Goal: Task Accomplishment & Management: Complete application form

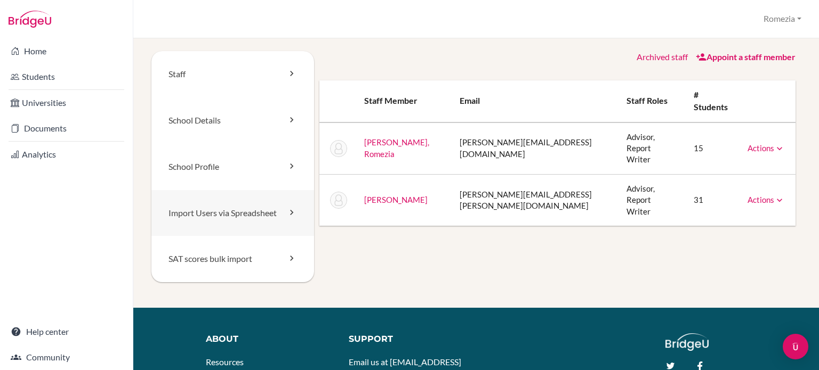
click at [250, 223] on link "Import Users via Spreadsheet" at bounding box center [232, 213] width 163 height 46
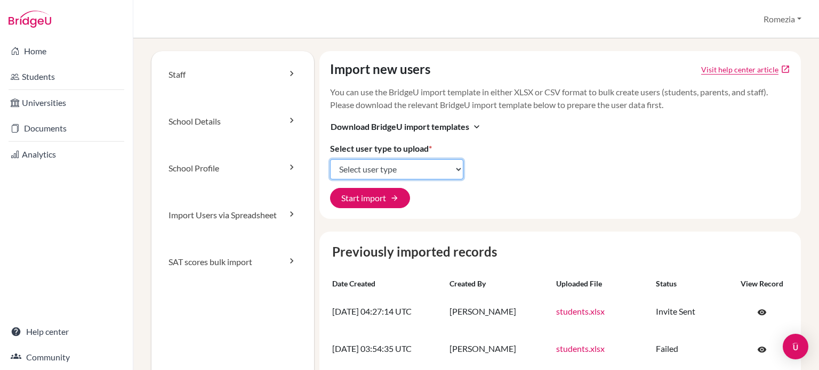
click at [379, 174] on select "Select user type Students Students and parents Parents Advisors Report writers" at bounding box center [396, 169] width 133 height 20
select select "students"
click at [330, 159] on select "Select user type Students Students and parents Parents Advisors Report writers" at bounding box center [396, 169] width 133 height 20
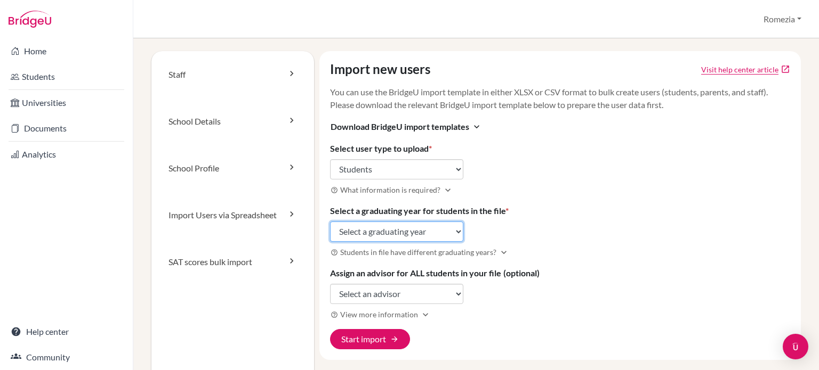
click at [371, 236] on select "Select a graduating year [DATE] 2025 2026 2027 2028 2029" at bounding box center [396, 232] width 133 height 20
select select "2027"
click at [330, 222] on select "Select a graduating year 2024 2025 2026 2027 2028 2029" at bounding box center [396, 232] width 133 height 20
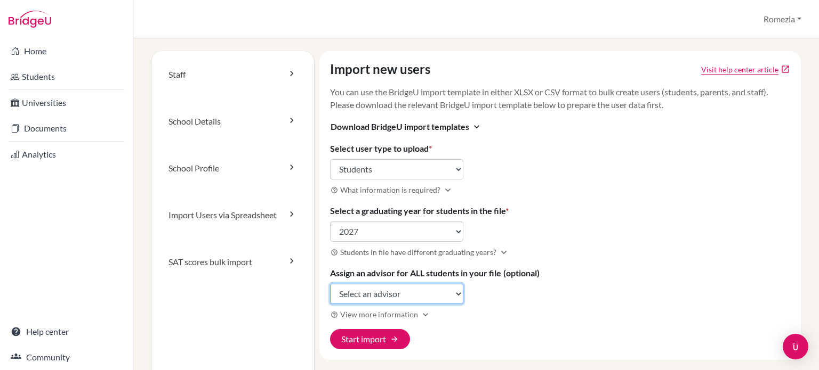
click at [370, 295] on select "Select an advisor Romezia Fernandez Karla Reyes" at bounding box center [396, 294] width 133 height 20
select select "458698"
click at [330, 284] on select "Select an advisor Romezia Fernandez Karla Reyes" at bounding box center [396, 294] width 133 height 20
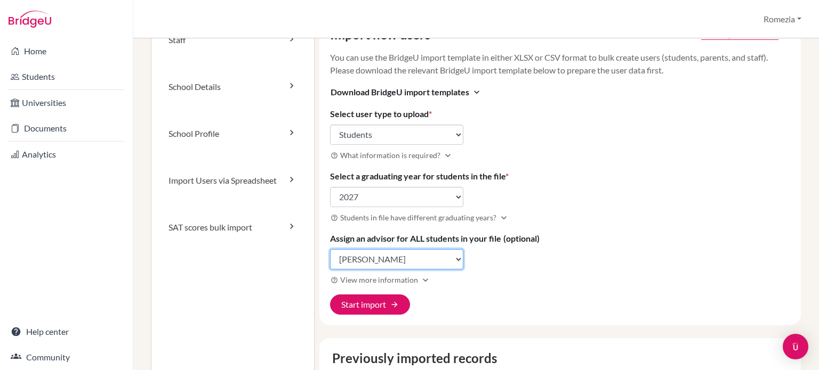
scroll to position [53, 0]
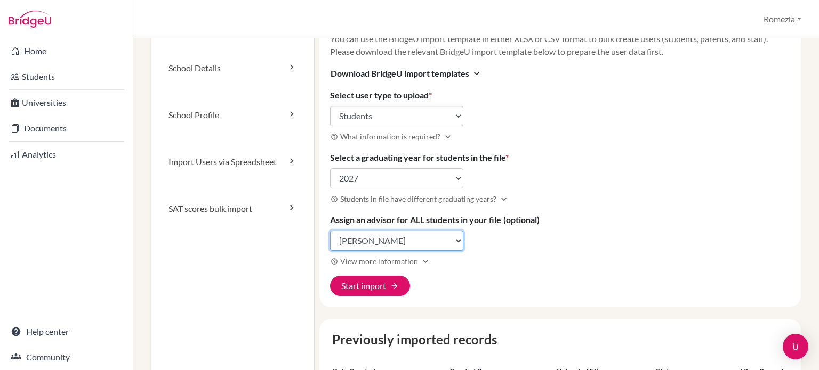
click at [418, 241] on select "Select an advisor Romezia Fernandez Karla Reyes" at bounding box center [396, 241] width 133 height 20
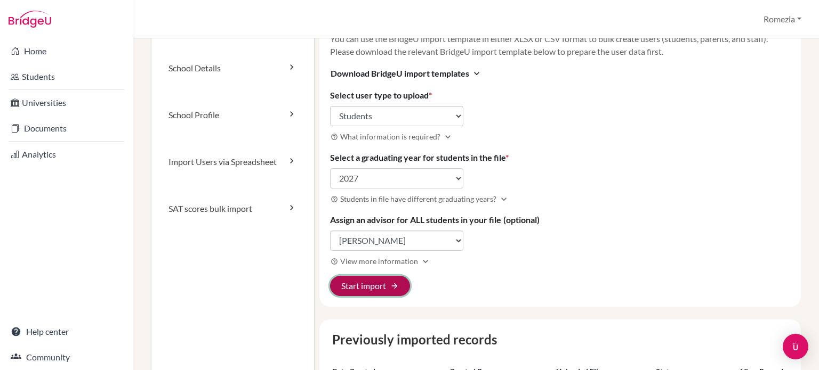
drag, startPoint x: 371, startPoint y: 288, endPoint x: 385, endPoint y: 290, distance: 14.6
click at [385, 290] on button "Start import arrow_forward" at bounding box center [370, 286] width 80 height 20
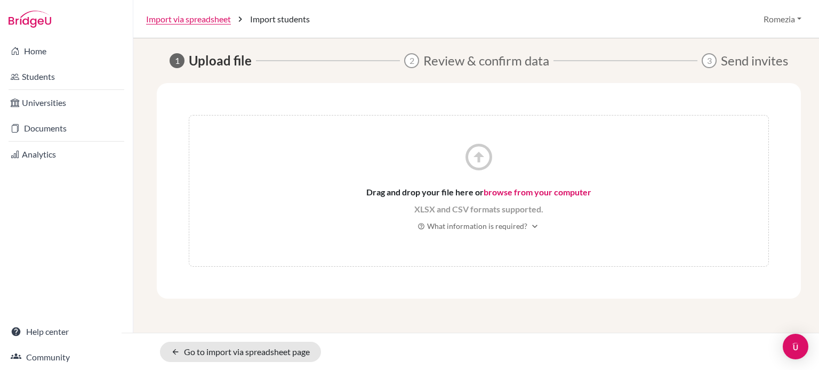
click at [555, 188] on link "browse from your computer" at bounding box center [537, 192] width 108 height 10
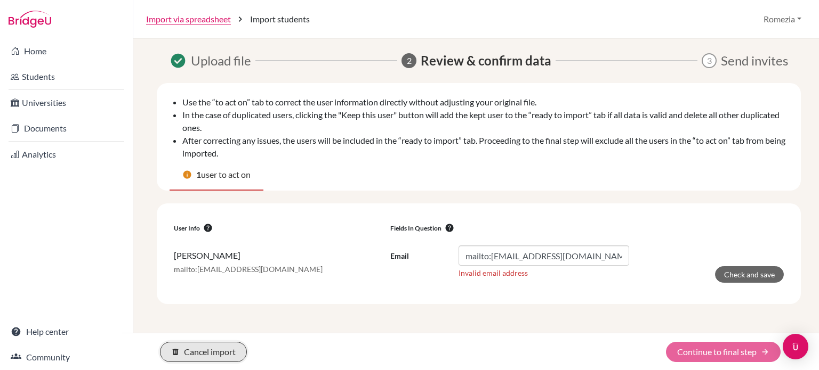
click at [230, 351] on button "delete Cancel import" at bounding box center [203, 352] width 87 height 20
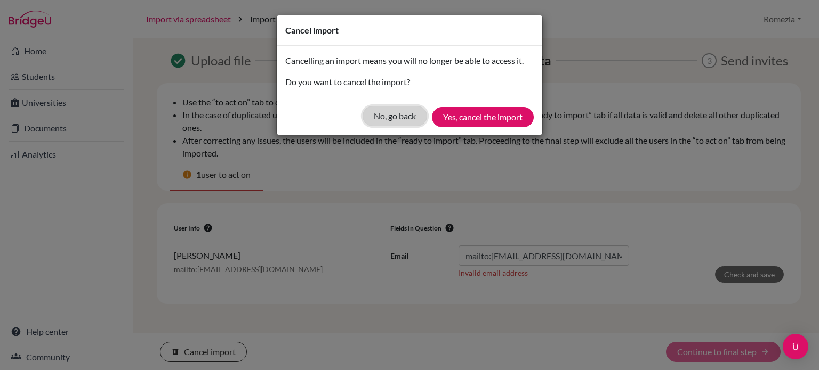
click at [411, 115] on button "No, go back" at bounding box center [394, 116] width 64 height 20
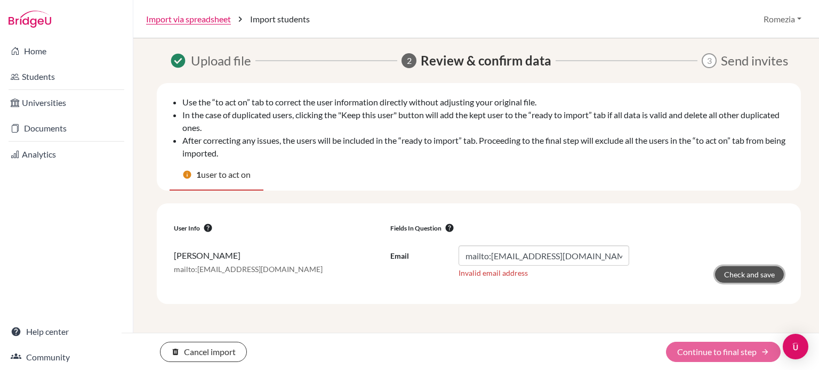
click at [736, 277] on button "Check and save" at bounding box center [749, 274] width 69 height 17
click at [201, 172] on span "1" at bounding box center [198, 174] width 5 height 13
click at [227, 358] on button "delete Cancel import" at bounding box center [203, 352] width 87 height 20
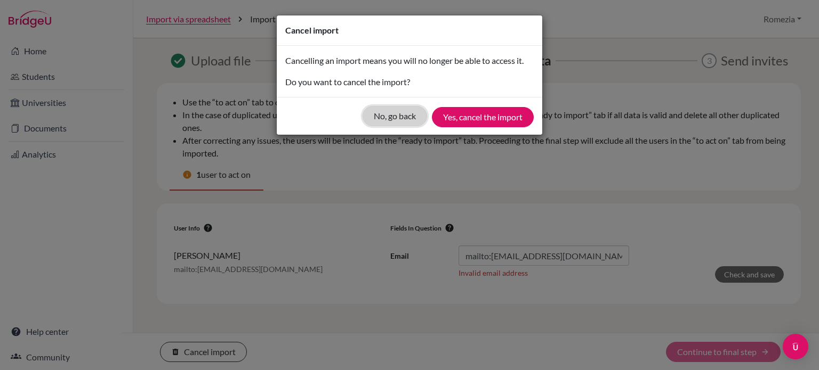
drag, startPoint x: 384, startPoint y: 119, endPoint x: 312, endPoint y: 55, distance: 96.3
click at [384, 118] on button "No, go back" at bounding box center [394, 116] width 64 height 20
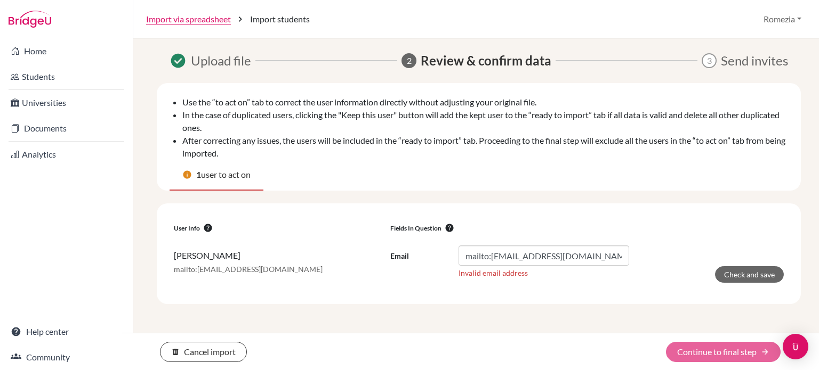
click at [273, 10] on div "Import via spreadsheet chevron_right Import students Romezia Profile School Set…" at bounding box center [475, 19] width 685 height 38
drag, startPoint x: 210, startPoint y: 54, endPoint x: 155, endPoint y: 69, distance: 56.9
click at [210, 54] on span "Upload file" at bounding box center [221, 60] width 60 height 19
drag, startPoint x: 153, startPoint y: 68, endPoint x: 193, endPoint y: 25, distance: 58.5
click at [160, 63] on div "check_circle Upload file 2 Review & confirm data 3 Send invites Use the “to act…" at bounding box center [475, 190] width 649 height 279
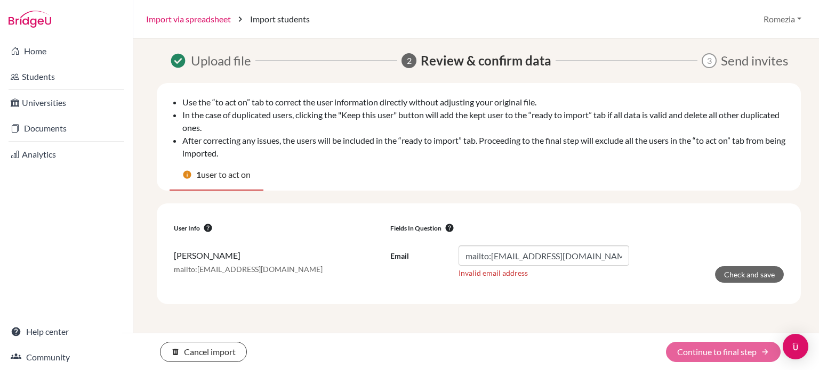
click at [198, 15] on link "Import via spreadsheet" at bounding box center [188, 19] width 85 height 13
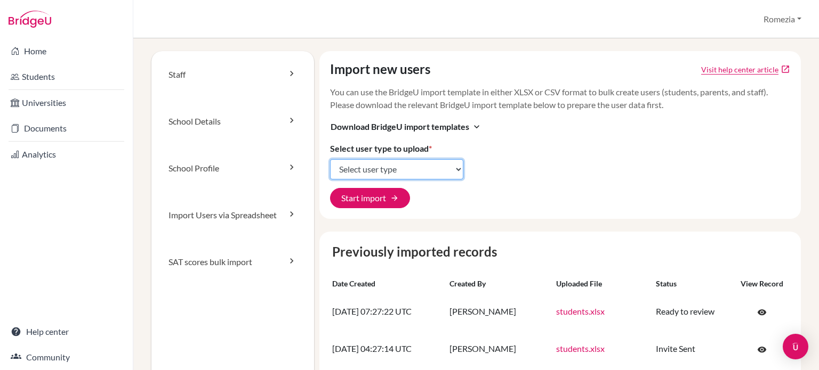
click at [367, 169] on select "Select user type Students Students and parents Parents Advisors Report writers" at bounding box center [396, 169] width 133 height 20
click at [330, 159] on select "Select user type Students Students and parents Parents Advisors Report writers" at bounding box center [396, 169] width 133 height 20
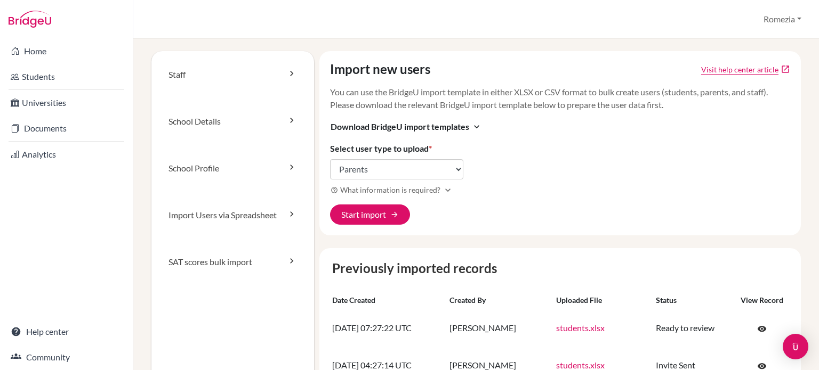
click at [382, 181] on div "Import new users Visit help center article open_in_new You can use the BridgeU …" at bounding box center [560, 143] width 482 height 184
click at [394, 166] on select "Select user type Students Students and parents Parents Advisors Report writers" at bounding box center [396, 169] width 133 height 20
select select "students"
click at [330, 159] on select "Select user type Students Students and parents Parents Advisors Report writers" at bounding box center [396, 169] width 133 height 20
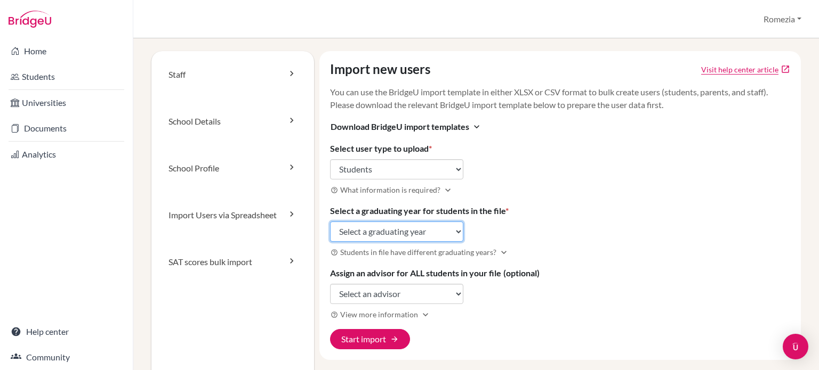
click at [388, 230] on select "Select a graduating year 2024 2025 2026 2027 2028 2029" at bounding box center [396, 232] width 133 height 20
select select "2027"
click at [330, 222] on select "Select a graduating year 2024 2025 2026 2027 2028 2029" at bounding box center [396, 232] width 133 height 20
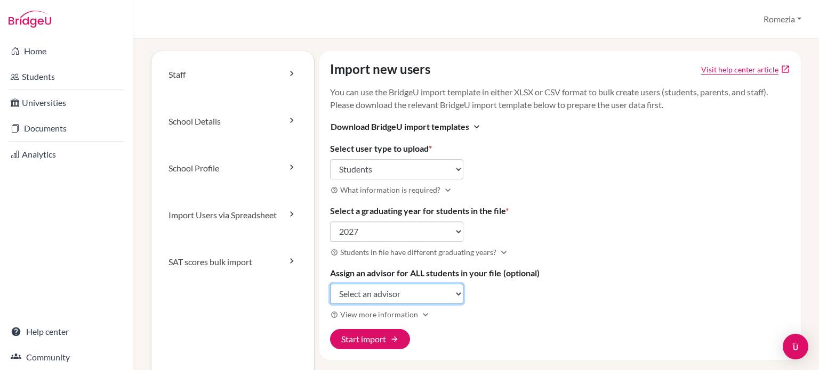
click at [400, 296] on select "Select an advisor Romezia Fernandez Karla Reyes" at bounding box center [396, 294] width 133 height 20
select select "458698"
click at [330, 284] on select "Select an advisor Romezia Fernandez Karla Reyes" at bounding box center [396, 294] width 133 height 20
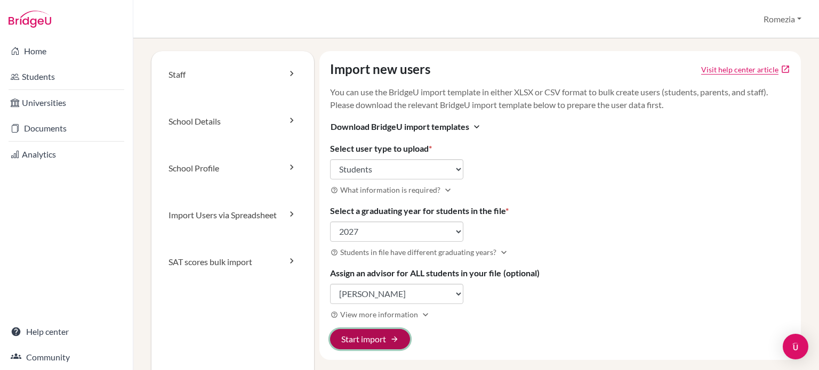
click at [383, 343] on button "Start import arrow_forward" at bounding box center [370, 339] width 80 height 20
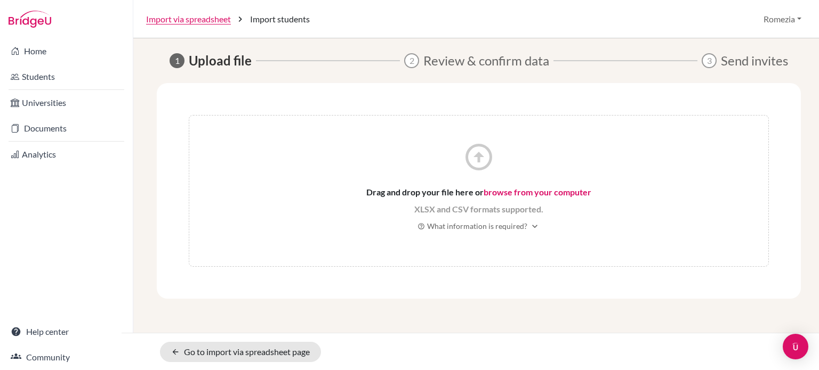
click at [529, 194] on link "browse from your computer" at bounding box center [537, 192] width 108 height 10
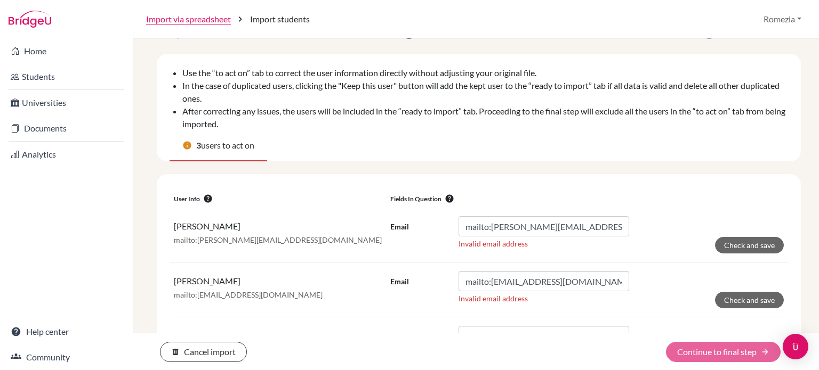
scroll to position [53, 0]
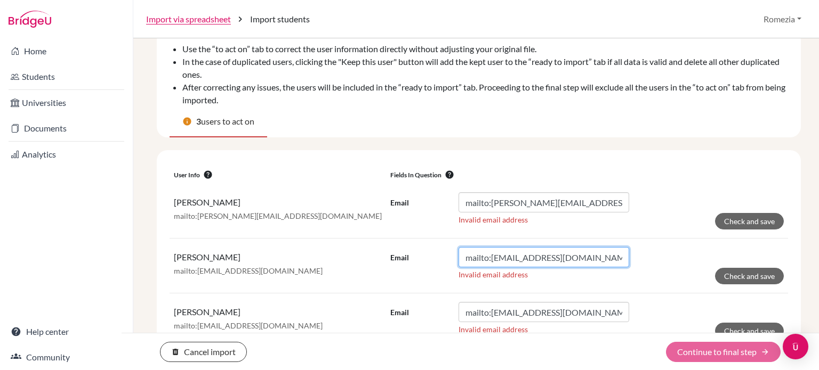
click at [482, 261] on input "mailto:[EMAIL_ADDRESS][DOMAIN_NAME]" at bounding box center [543, 257] width 171 height 20
drag, startPoint x: 488, startPoint y: 257, endPoint x: 482, endPoint y: 257, distance: 5.9
click at [482, 257] on input "mailto:[EMAIL_ADDRESS][DOMAIN_NAME]" at bounding box center [543, 257] width 171 height 20
click at [489, 257] on input "mailto:saanvi.chh@ips.ac.th" at bounding box center [543, 257] width 171 height 20
drag, startPoint x: 488, startPoint y: 257, endPoint x: 444, endPoint y: 258, distance: 44.2
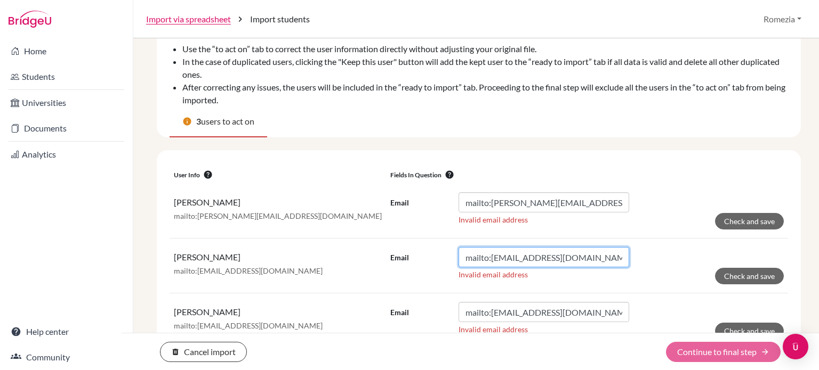
click at [444, 258] on div "Email mailto:saanvi.chh@ips.ac.th" at bounding box center [509, 257] width 239 height 20
type input "[EMAIL_ADDRESS][DOMAIN_NAME]"
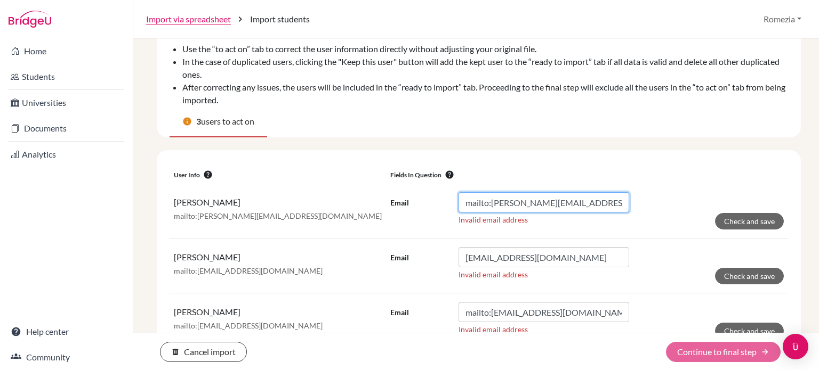
drag, startPoint x: 488, startPoint y: 202, endPoint x: 459, endPoint y: 202, distance: 29.3
click at [459, 202] on input "mailto:manasvi.nitin.cha@ips.ac.th" at bounding box center [543, 202] width 171 height 20
type input "[PERSON_NAME][EMAIL_ADDRESS][DOMAIN_NAME]"
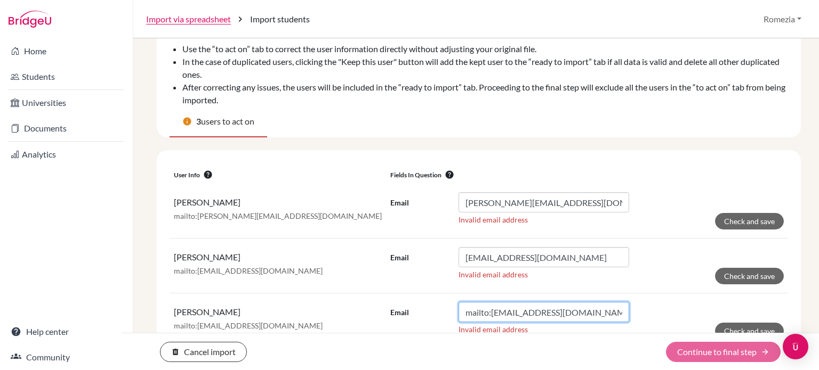
drag, startPoint x: 486, startPoint y: 312, endPoint x: 450, endPoint y: 312, distance: 35.7
click at [450, 312] on div "Email mailto:ye.ji.seo@ips.ac.th" at bounding box center [509, 312] width 239 height 20
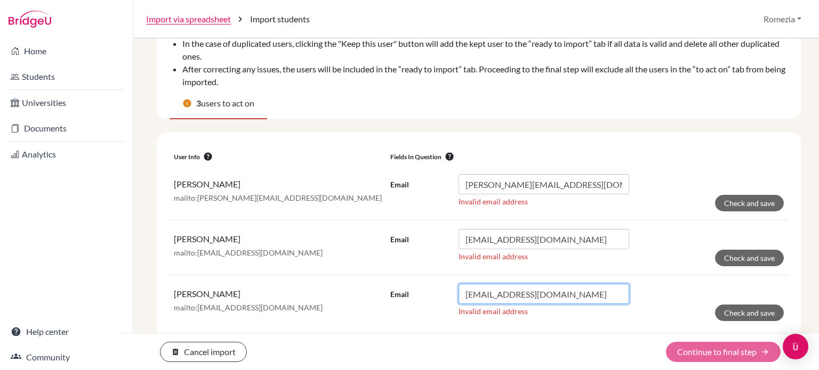
scroll to position [81, 0]
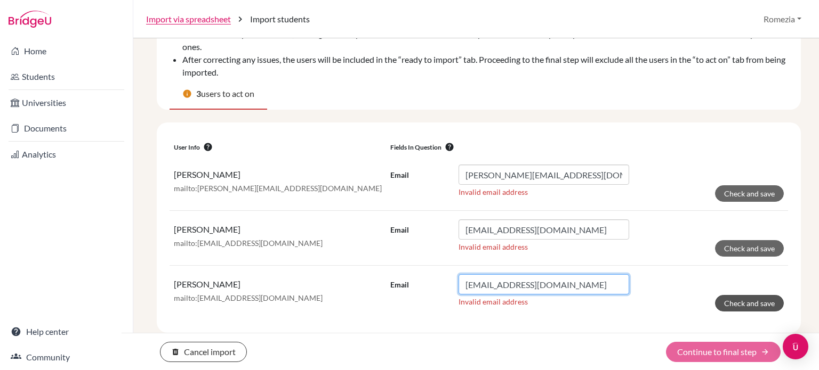
type input "[EMAIL_ADDRESS][DOMAIN_NAME]"
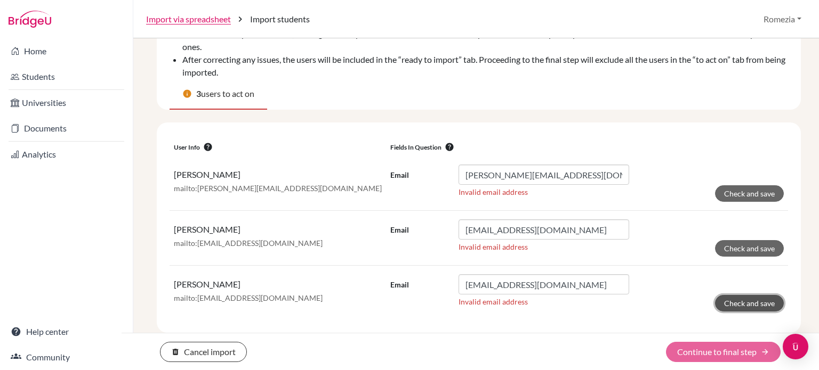
click at [718, 299] on button "Check and save" at bounding box center [749, 303] width 69 height 17
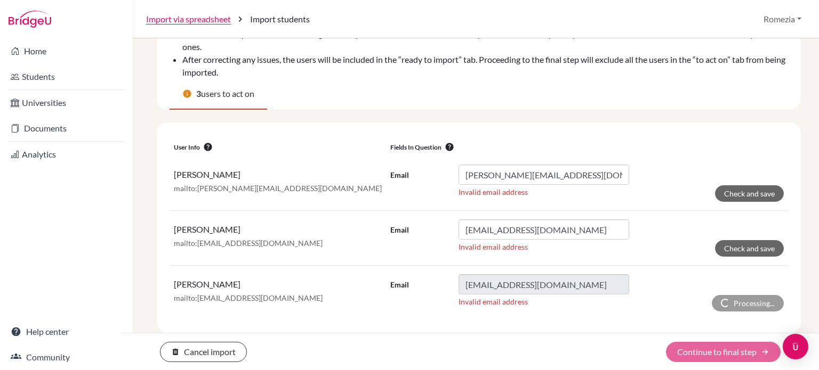
scroll to position [64, 0]
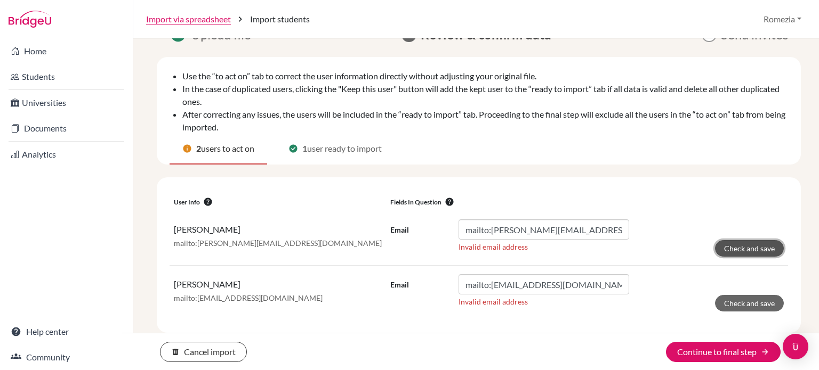
click at [738, 247] on button "Check and save" at bounding box center [749, 248] width 69 height 17
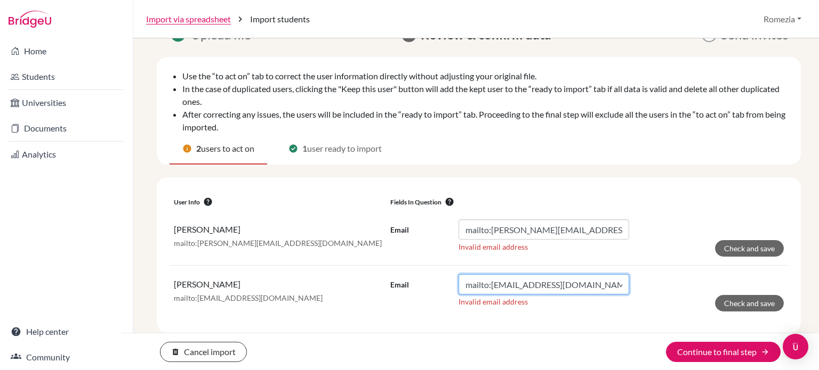
drag, startPoint x: 487, startPoint y: 283, endPoint x: 424, endPoint y: 284, distance: 62.3
click at [424, 284] on div "Email mailto:saanvi.chh@ips.ac.th" at bounding box center [509, 284] width 239 height 20
type input "[EMAIL_ADDRESS][DOMAIN_NAME]"
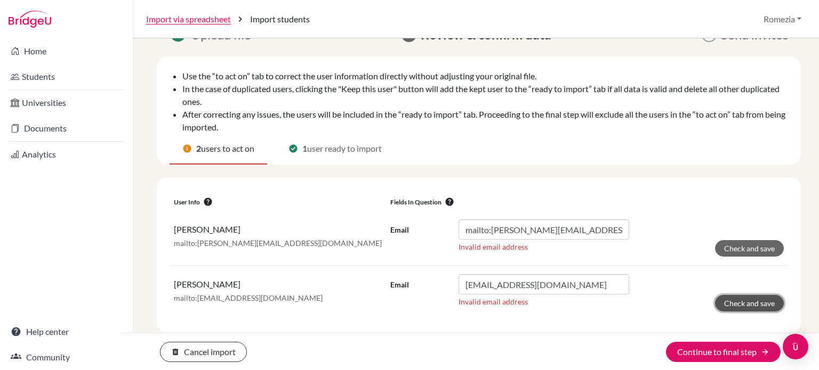
click at [752, 306] on button "Check and save" at bounding box center [749, 303] width 69 height 17
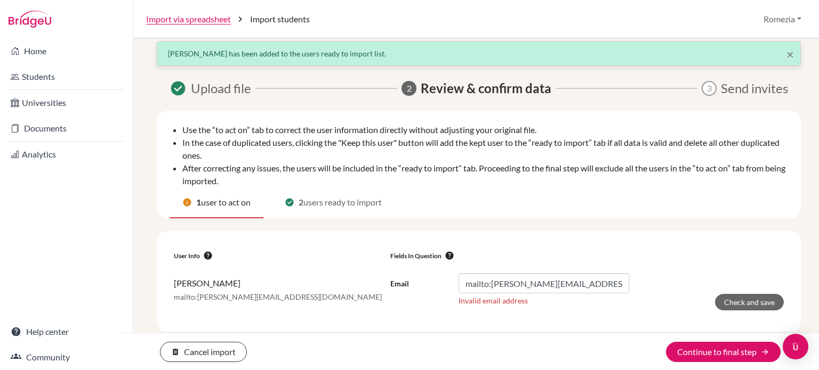
scroll to position [9, 0]
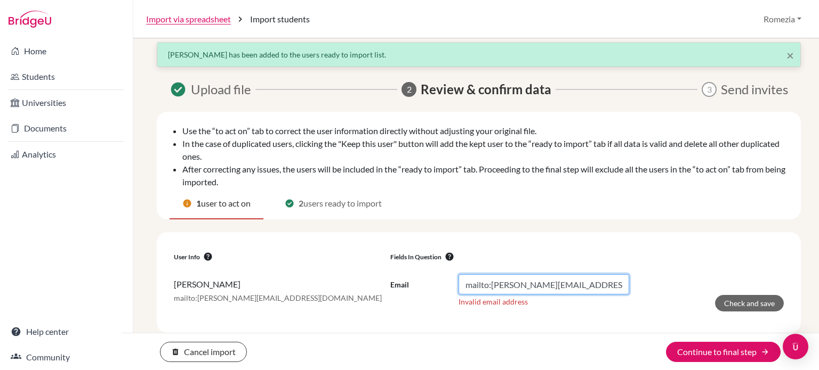
drag, startPoint x: 489, startPoint y: 285, endPoint x: 418, endPoint y: 283, distance: 70.3
click at [418, 283] on div "Email mailto:manasvi.nitin.cha@ips.ac.th" at bounding box center [509, 284] width 239 height 20
type input "[PERSON_NAME][EMAIL_ADDRESS][DOMAIN_NAME]"
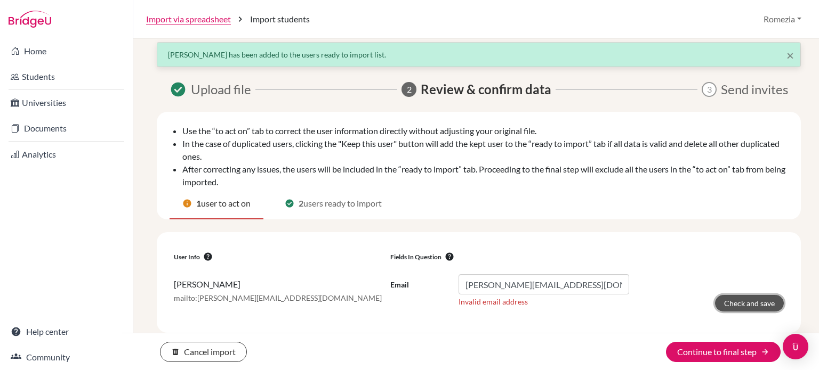
click at [733, 306] on button "Check and save" at bounding box center [749, 303] width 69 height 17
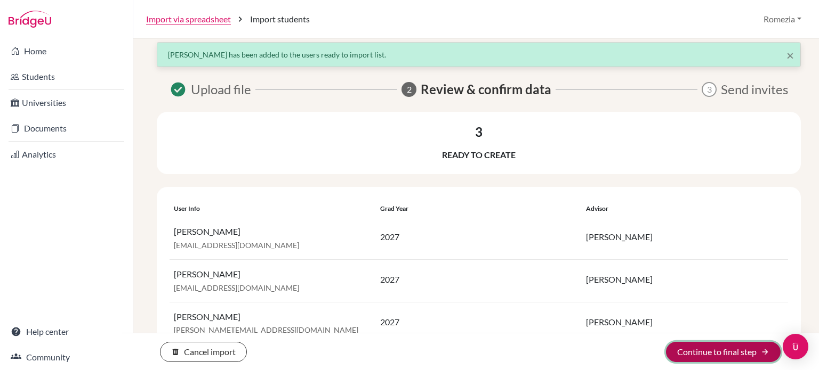
click at [742, 353] on button "Continue to final step arrow_forward" at bounding box center [723, 352] width 115 height 20
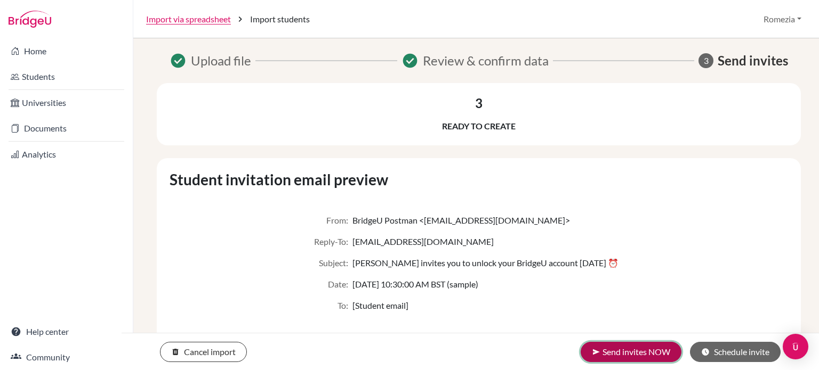
click at [653, 356] on button "send Send invites NOW" at bounding box center [630, 352] width 101 height 20
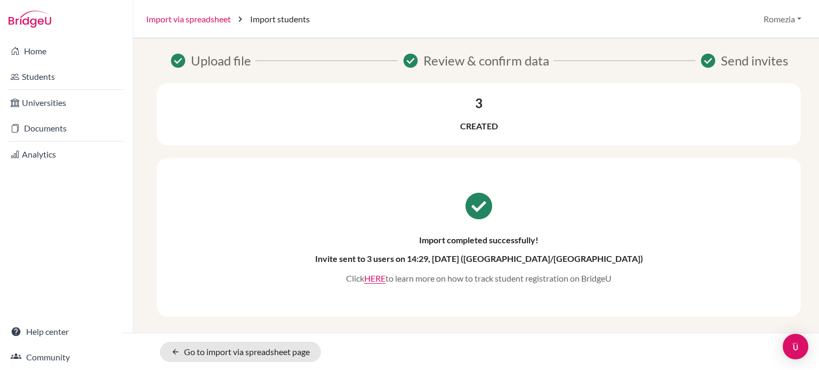
click at [207, 21] on link "Import via spreadsheet" at bounding box center [188, 19] width 85 height 13
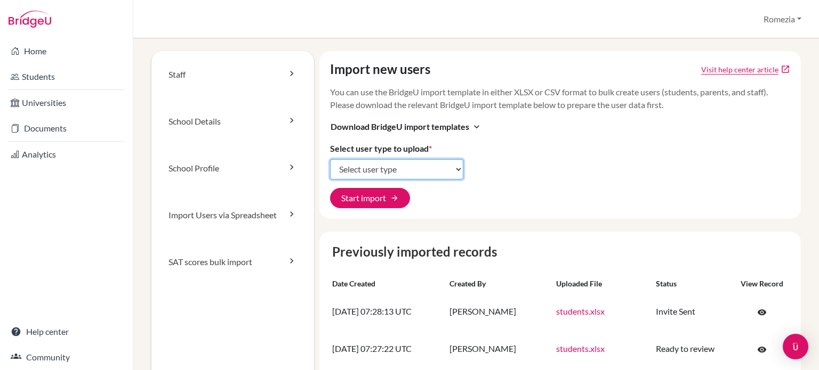
click at [350, 171] on select "Select user type Students Students and parents Parents Advisors Report writers" at bounding box center [396, 169] width 133 height 20
select select "students"
click at [330, 159] on select "Select user type Students Students and parents Parents Advisors Report writers" at bounding box center [396, 169] width 133 height 20
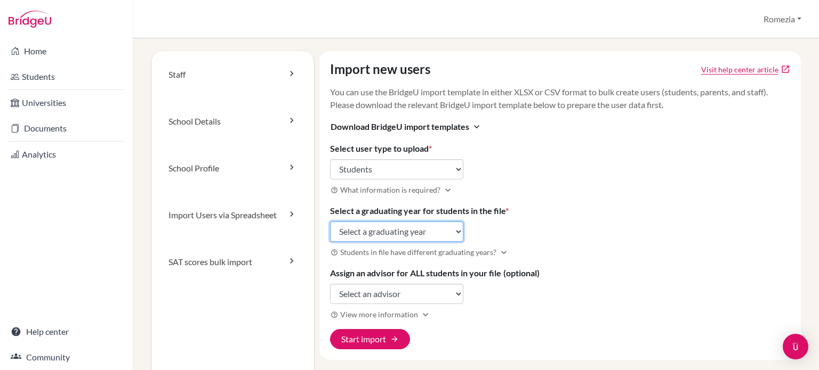
click at [385, 230] on select "Select a graduating year 2024 2025 2026 2027 2028 2029" at bounding box center [396, 232] width 133 height 20
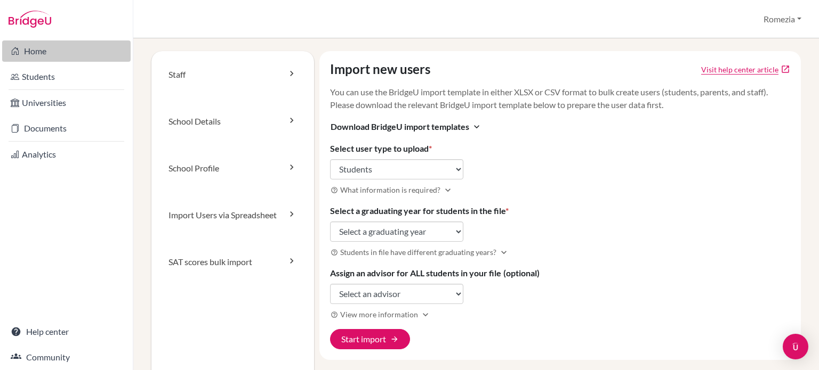
click at [47, 53] on link "Home" at bounding box center [66, 50] width 128 height 21
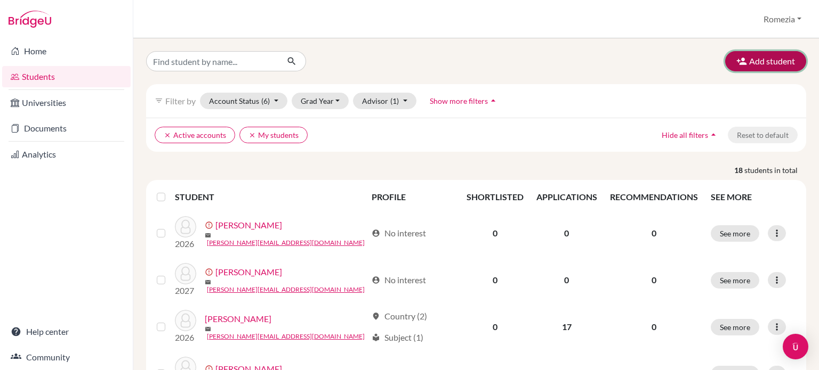
click at [768, 56] on button "Add student" at bounding box center [765, 61] width 81 height 20
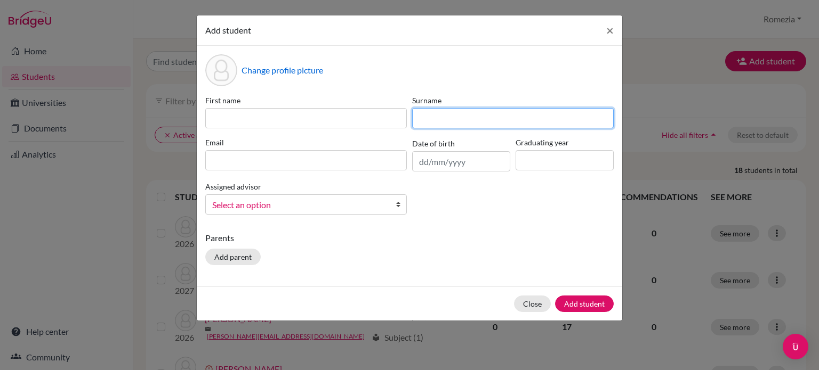
click at [482, 118] on input at bounding box center [512, 118] width 201 height 20
paste input "[PERSON_NAME]"
type input "[PERSON_NAME]"
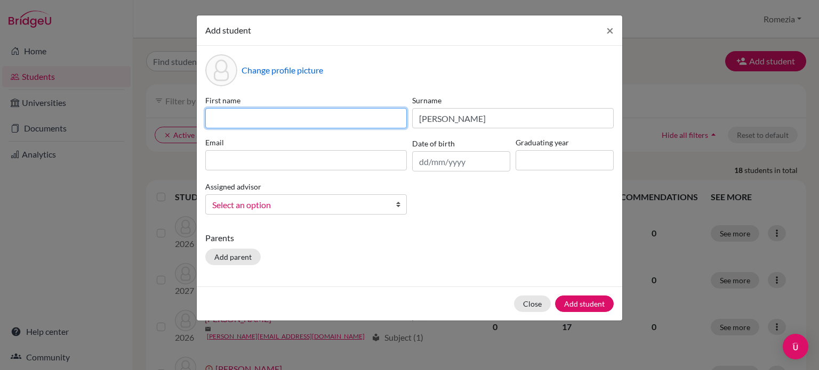
click at [364, 122] on input at bounding box center [305, 118] width 201 height 20
paste input "[PERSON_NAME]"
type input "[PERSON_NAME]"
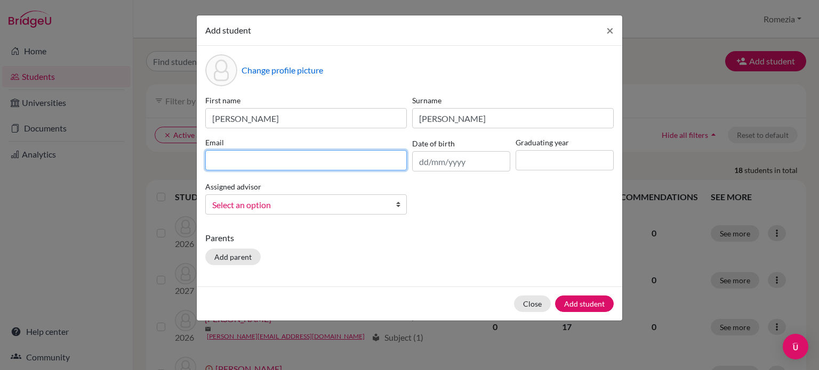
click at [289, 159] on input at bounding box center [305, 160] width 201 height 20
paste input "[EMAIL_ADDRESS][DOMAIN_NAME]"
type input "[EMAIL_ADDRESS][DOMAIN_NAME]"
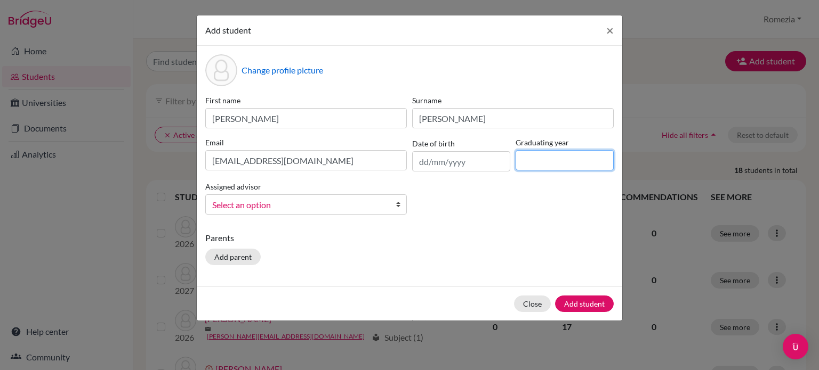
click at [540, 160] on input at bounding box center [564, 160] width 98 height 20
type input "2026"
click at [382, 206] on span "Select an option" at bounding box center [299, 205] width 174 height 14
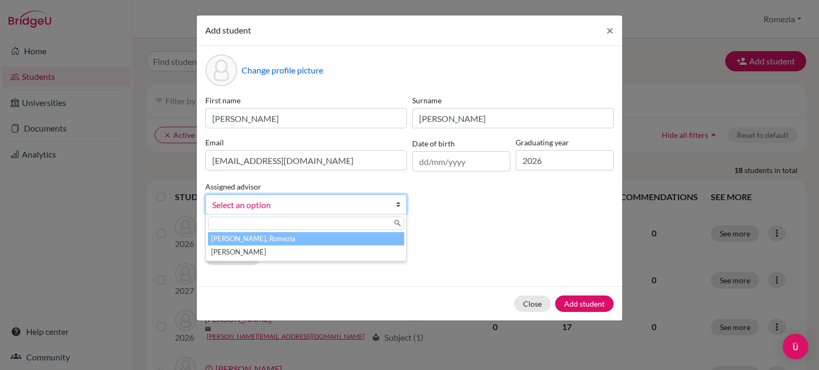
click at [281, 238] on li "[PERSON_NAME], Romezia" at bounding box center [306, 238] width 196 height 13
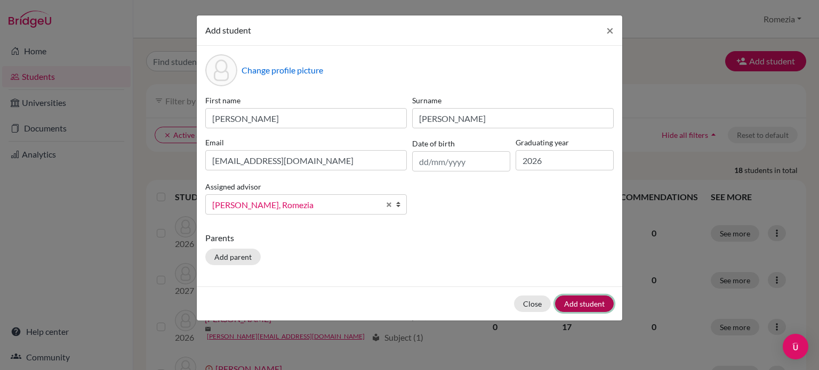
click at [571, 300] on button "Add student" at bounding box center [584, 304] width 59 height 17
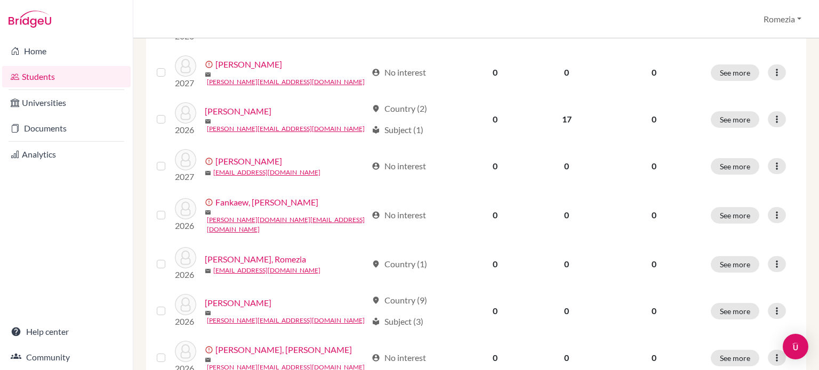
scroll to position [104, 0]
